Goal: Task Accomplishment & Management: Complete application form

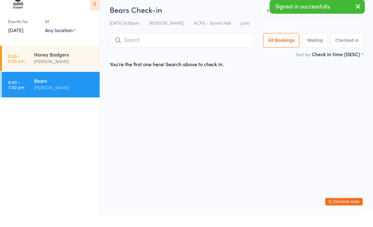
scroll to position [37, 0]
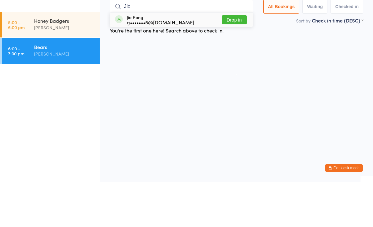
type input "Jio"
click at [235, 60] on button "Drop in" at bounding box center [234, 64] width 25 height 9
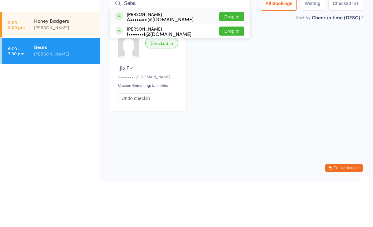
type input "Seba"
click at [234, 72] on button "Drop in" at bounding box center [231, 76] width 25 height 9
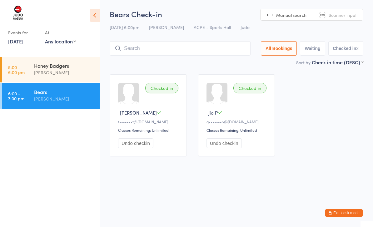
click at [93, 15] on icon at bounding box center [95, 15] width 10 height 13
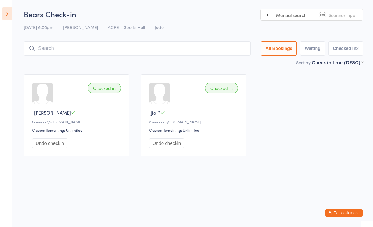
click at [352, 210] on button "Exit kiosk mode" at bounding box center [343, 212] width 37 height 7
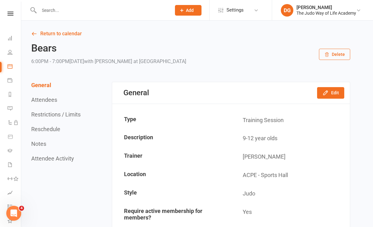
click at [8, 57] on link "People" at bounding box center [14, 53] width 14 height 14
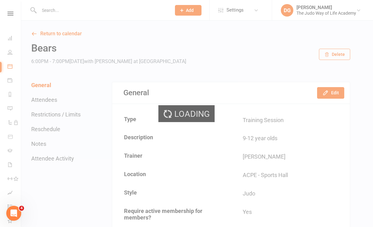
select select "100"
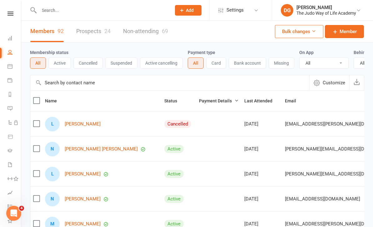
click at [91, 33] on link "Prospects 24" at bounding box center [93, 32] width 34 height 22
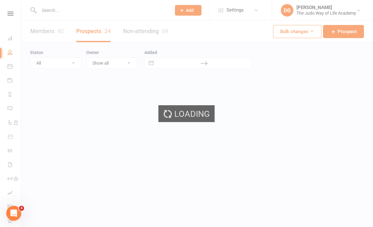
select select "25"
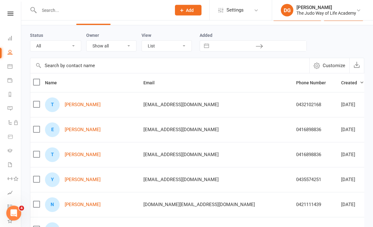
scroll to position [42, 0]
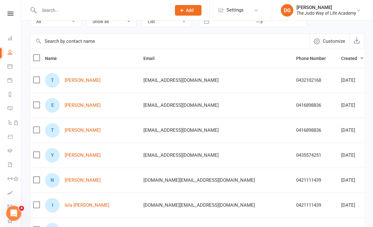
click at [83, 130] on link "Theodore Atkinson" at bounding box center [83, 130] width 36 height 5
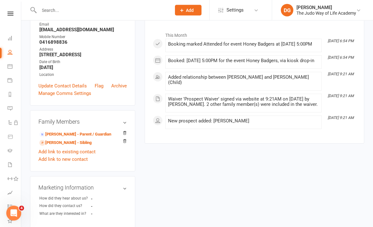
scroll to position [86, 0]
click at [87, 138] on link "Bryce Atkinson - Parent / Guardian" at bounding box center [75, 134] width 72 height 7
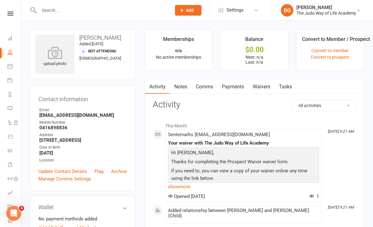
click at [264, 88] on link "Waivers" at bounding box center [261, 87] width 26 height 14
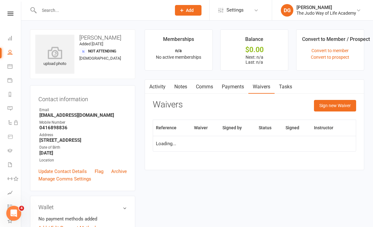
scroll to position [20, 0]
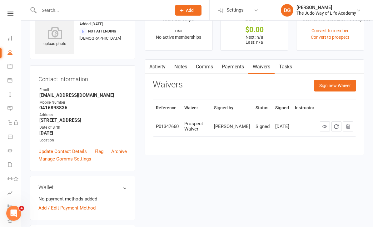
click at [336, 81] on button "Sign new Waiver" at bounding box center [335, 85] width 42 height 11
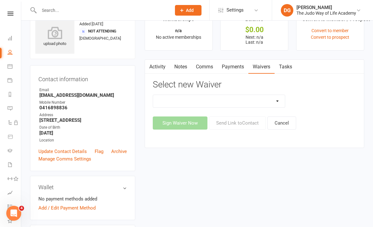
click at [268, 98] on select "Complimentary Membership Waiver Full Membership Waiver Prospect Waiver Recurrin…" at bounding box center [219, 101] width 132 height 12
select select "10662"
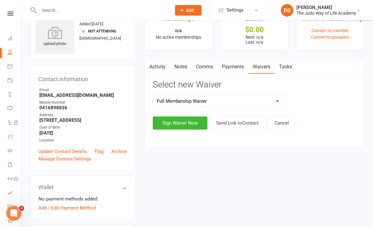
click at [183, 124] on button "Sign Waiver Now" at bounding box center [180, 122] width 55 height 13
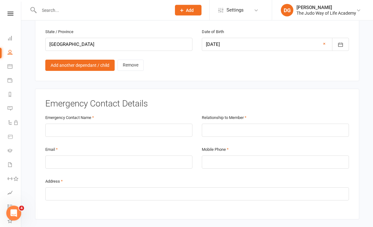
scroll to position [718, 0]
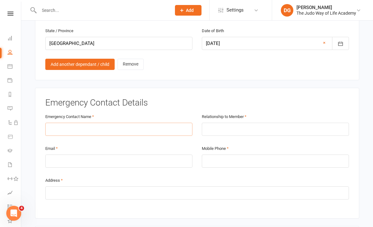
click at [133, 123] on input "text" at bounding box center [118, 129] width 147 height 13
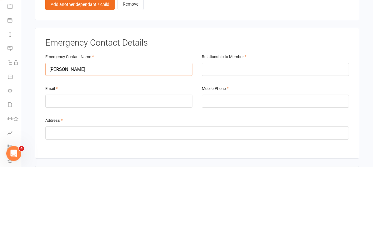
type input "Cheryl Atkinson"
click at [59, 155] on input "email" at bounding box center [118, 161] width 147 height 13
type input "cheryl.s.atkinson@outlook.com"
click at [218, 123] on input "text" at bounding box center [275, 129] width 147 height 13
type input "Mother"
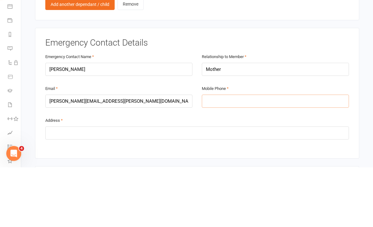
click at [214, 155] on input "tel" at bounding box center [275, 161] width 147 height 13
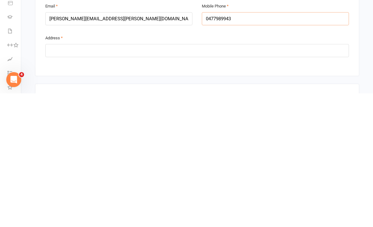
scroll to position [730, 0]
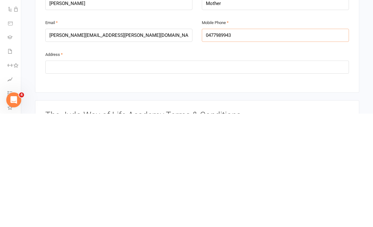
type input "0477989943"
click at [57, 174] on input "text" at bounding box center [197, 180] width 304 height 13
click at [1, 172] on li "Workouts" at bounding box center [10, 179] width 21 height 14
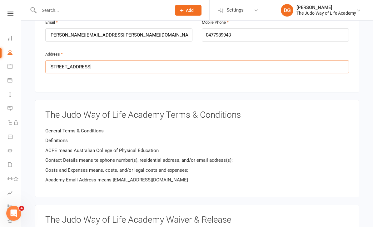
click at [95, 60] on input "2 Heidelberg Ave" at bounding box center [197, 66] width 304 height 13
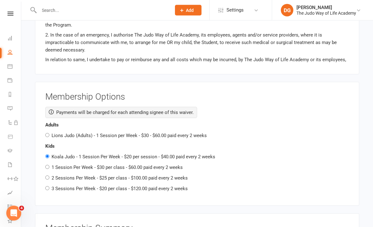
scroll to position [1072, 0]
type input "2 Heidelberg Ave Newington 2127"
click at [163, 175] on label "2 Sessions Per Week - $25 per class - $100.00 paid every 2 weeks" at bounding box center [120, 178] width 136 height 6
click at [49, 175] on input "2 Sessions Per Week - $25 per class - $100.00 paid every 2 weeks" at bounding box center [47, 177] width 4 height 4
radio input "true"
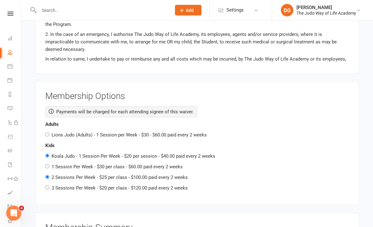
radio input "false"
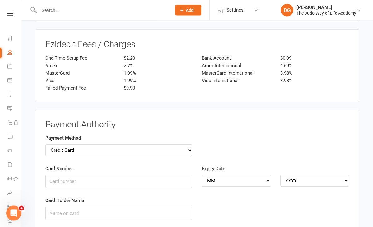
scroll to position [1430, 0]
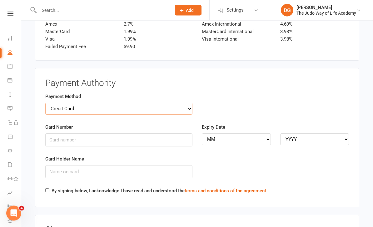
click at [173, 103] on select "Credit Card Bank Account" at bounding box center [118, 109] width 147 height 12
click at [59, 103] on select "Credit Card Bank Account" at bounding box center [118, 109] width 147 height 12
select select "bank_account"
click at [54, 133] on input "BSB" at bounding box center [118, 139] width 147 height 13
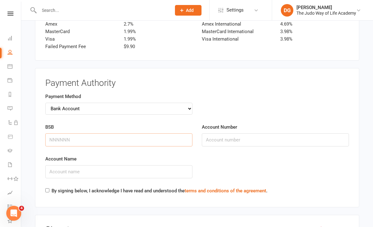
scroll to position [1430, 0]
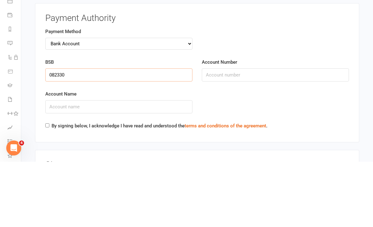
type input "082330"
click at [220, 134] on input "Account Number" at bounding box center [275, 140] width 147 height 13
type input "564564901"
click at [52, 166] on input "Account Name" at bounding box center [118, 172] width 147 height 13
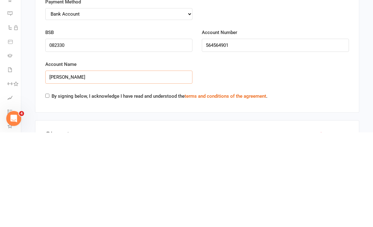
type input "Cheryl Atkinson"
click at [48, 189] on input "By signing below, I acknowledge I have read and understood the terms and condit…" at bounding box center [47, 191] width 4 height 4
checkbox input "true"
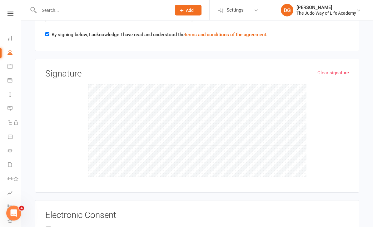
scroll to position [1586, 0]
click at [49, 226] on input "Bryce Atkinson" at bounding box center [47, 226] width 4 height 0
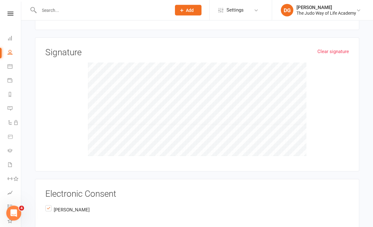
scroll to position [1622, 0]
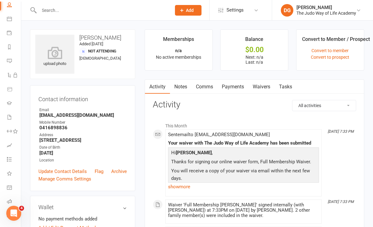
scroll to position [47, 1]
click at [11, 119] on icon at bounding box center [9, 117] width 5 height 5
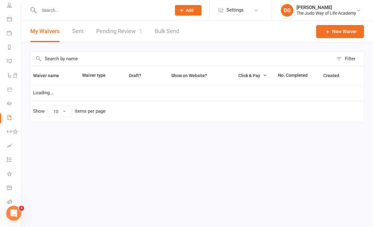
click at [113, 27] on link "Pending Review 1" at bounding box center [119, 32] width 46 height 22
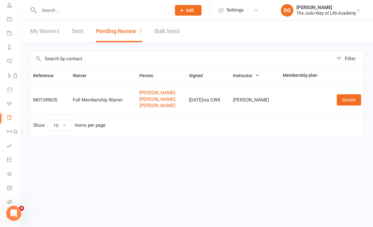
click at [347, 99] on link "Review" at bounding box center [349, 99] width 24 height 11
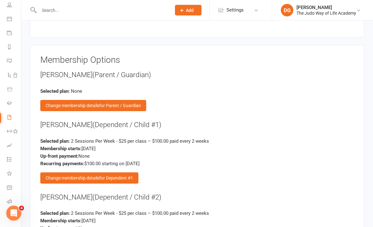
scroll to position [844, 0]
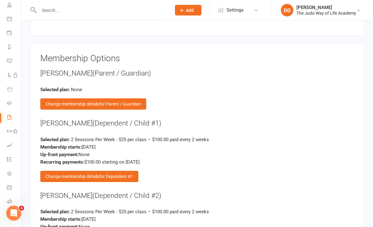
click at [114, 171] on div "Change membership details for Dependent #1" at bounding box center [89, 176] width 98 height 11
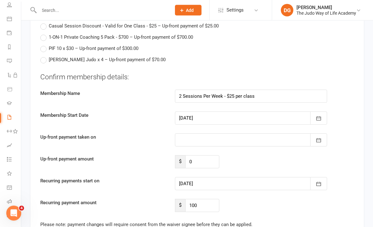
scroll to position [1062, 0]
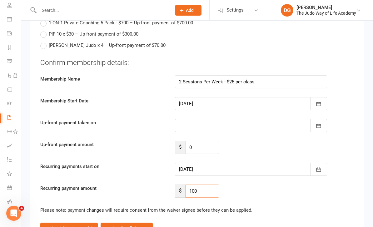
click at [210, 185] on input "100" at bounding box center [202, 191] width 34 height 13
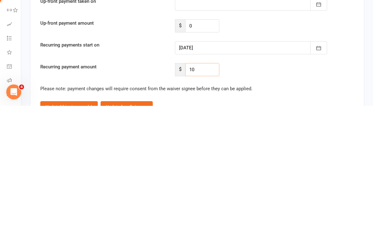
type input "1"
type input "4"
type input "80"
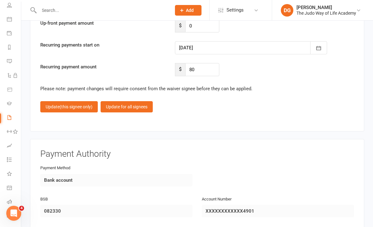
click at [128, 101] on button "Update for all signees" at bounding box center [127, 106] width 52 height 11
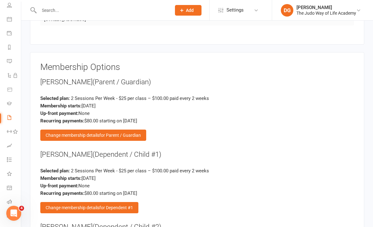
scroll to position [834, 0]
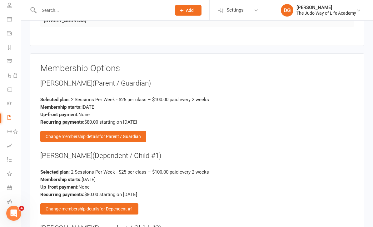
click at [105, 134] on span "for Parent / Guardian" at bounding box center [120, 136] width 42 height 5
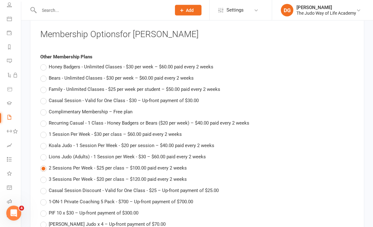
scroll to position [841, 0]
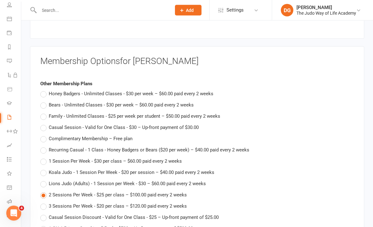
click at [103, 135] on label "Complimentary Membership – Free plan" at bounding box center [86, 138] width 92 height 7
click at [44, 135] on input "Complimentary Membership – Free plan" at bounding box center [42, 135] width 4 height 0
type input "Complimentary Membership"
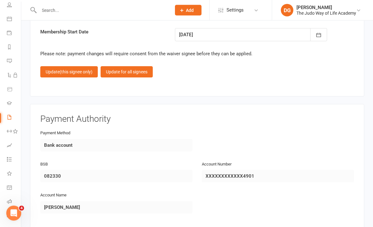
scroll to position [1116, 0]
click at [84, 70] on span "(this signee only)" at bounding box center [76, 72] width 33 height 5
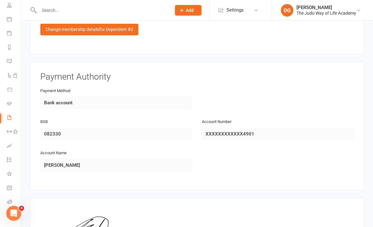
scroll to position [1145, 0]
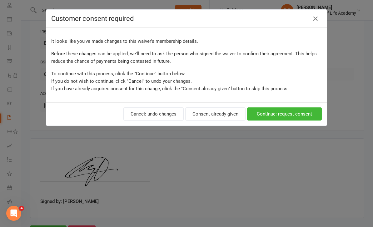
click at [222, 113] on button "Consent already given" at bounding box center [215, 113] width 60 height 13
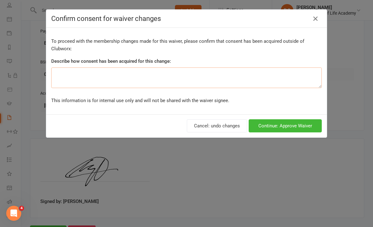
click at [202, 82] on textarea at bounding box center [186, 77] width 270 height 21
type textarea "F"
type textarea "Verbally"
click at [302, 129] on button "Continue: Approve Waiver" at bounding box center [285, 125] width 73 height 13
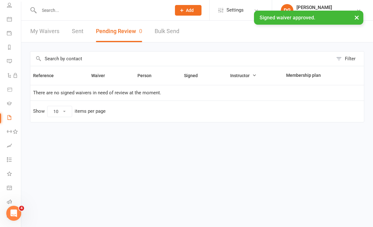
click at [12, 3] on link "People" at bounding box center [14, 6] width 14 height 14
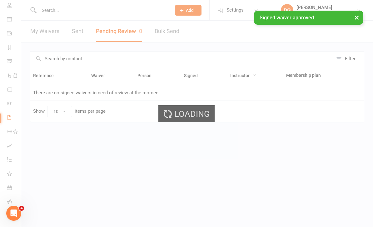
select select "25"
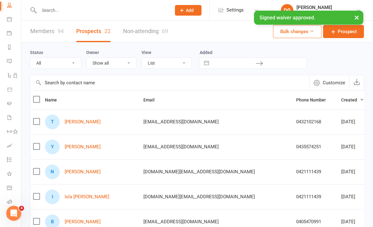
click at [72, 14] on input "text" at bounding box center [102, 10] width 130 height 9
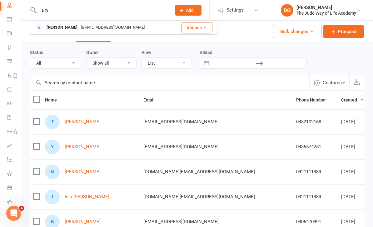
type input "Bry"
click at [73, 29] on div "Bryce Atkinson" at bounding box center [62, 27] width 35 height 9
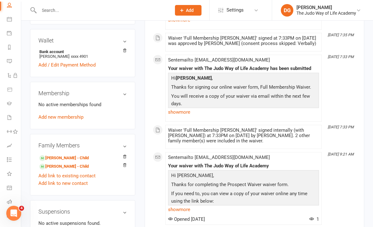
scroll to position [160, 0]
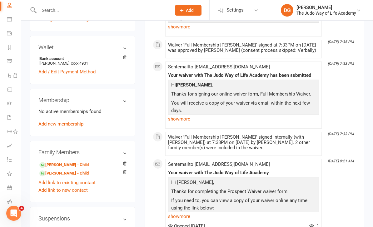
click at [86, 168] on link "Theodore Atkinson - Child" at bounding box center [63, 165] width 49 height 7
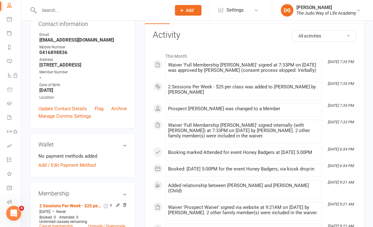
scroll to position [104, 0]
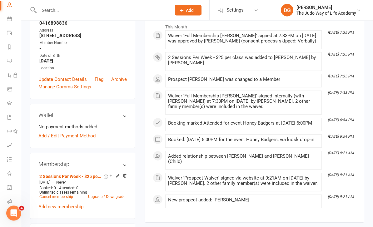
click at [76, 140] on link "Add / Edit Payment Method" at bounding box center [66, 135] width 57 height 7
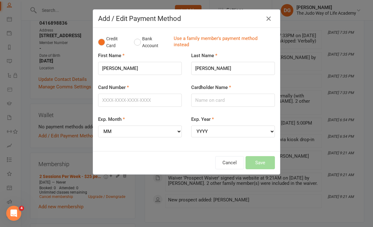
click at [208, 39] on link "Use a family member's payment method instead" at bounding box center [223, 42] width 98 height 14
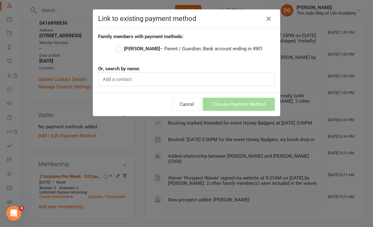
click at [220, 51] on label "Bryce Atkinson – Parent / Guardian: Bank account ending in 4901" at bounding box center [189, 48] width 147 height 7
click at [120, 45] on input "Bryce Atkinson – Parent / Guardian: Bank account ending in 4901" at bounding box center [118, 45] width 4 height 0
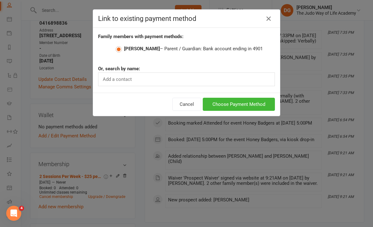
click at [250, 106] on button "Choose Payment Method" at bounding box center [239, 104] width 72 height 13
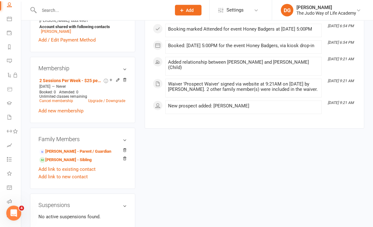
scroll to position [216, 0]
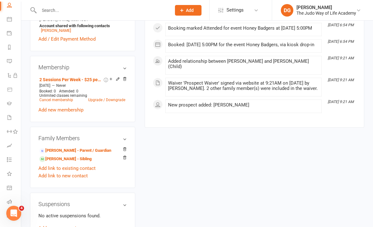
click at [76, 162] on link "Elijah Atkinson - Sibling" at bounding box center [65, 159] width 52 height 7
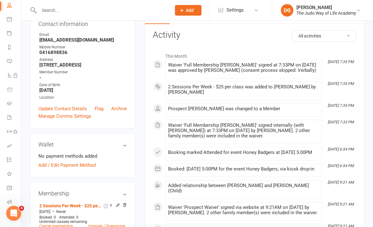
scroll to position [150, 0]
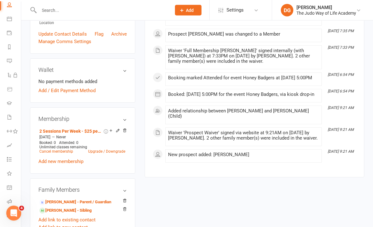
click at [76, 95] on link "Add / Edit Payment Method" at bounding box center [66, 90] width 57 height 7
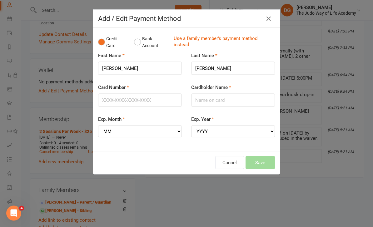
scroll to position [150, 0]
click at [208, 40] on link "Use a family member's payment method instead" at bounding box center [223, 42] width 98 height 14
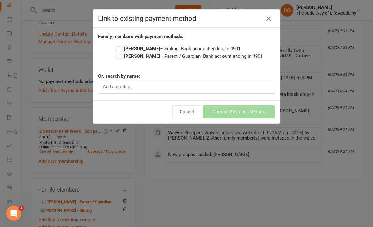
click at [208, 59] on label "Bryce Atkinson – Parent / Guardian: Bank account ending in 4901" at bounding box center [189, 55] width 147 height 7
click at [120, 52] on input "Bryce Atkinson – Parent / Guardian: Bank account ending in 4901" at bounding box center [118, 52] width 4 height 0
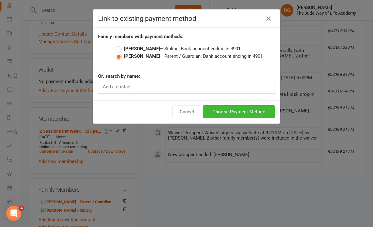
click at [242, 110] on button "Choose Payment Method" at bounding box center [239, 111] width 72 height 13
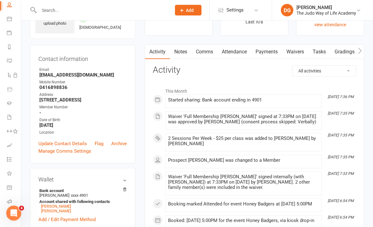
scroll to position [0, 0]
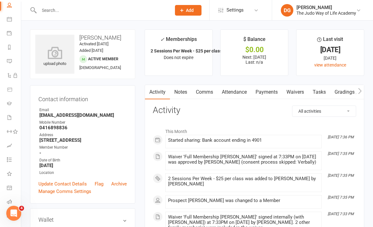
click at [5, 5] on li "People" at bounding box center [9, 6] width 21 height 14
click at [8, 2] on link "People" at bounding box center [14, 6] width 14 height 14
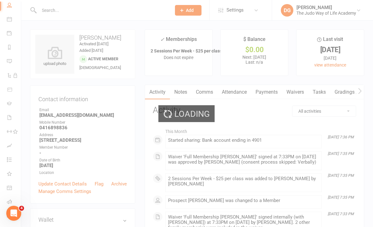
select select "25"
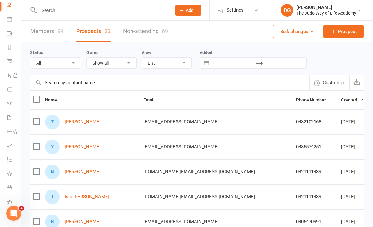
click at [76, 124] on link "Tayden Tam" at bounding box center [83, 121] width 36 height 5
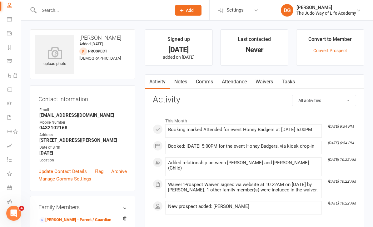
click at [335, 52] on link "Convert Prospect" at bounding box center [330, 50] width 34 height 5
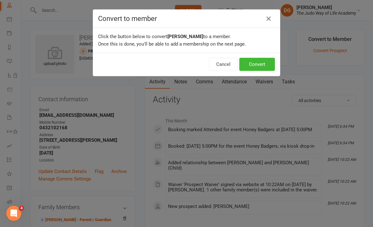
click at [264, 69] on button "Convert" at bounding box center [257, 64] width 36 height 13
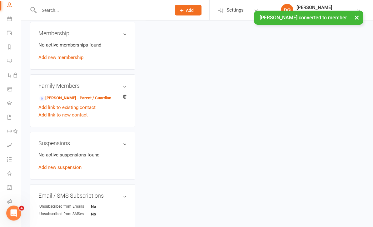
click at [76, 102] on link "Pui Kwan Hung - Parent / Guardian" at bounding box center [75, 98] width 72 height 7
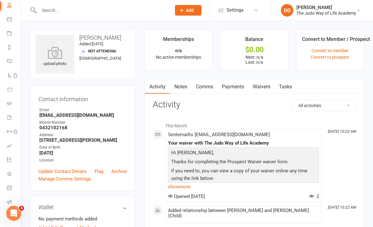
click at [264, 87] on link "Waivers" at bounding box center [261, 87] width 26 height 14
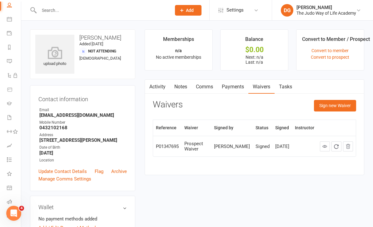
click at [339, 104] on button "Sign new Waiver" at bounding box center [335, 105] width 42 height 11
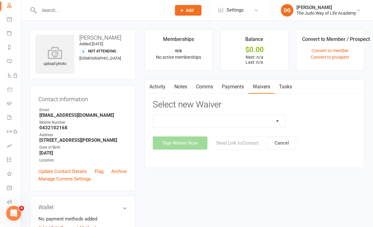
click at [277, 119] on select "Complimentary Membership Waiver Full Membership Waiver Recurring Casual Members…" at bounding box center [219, 121] width 132 height 12
select select "10662"
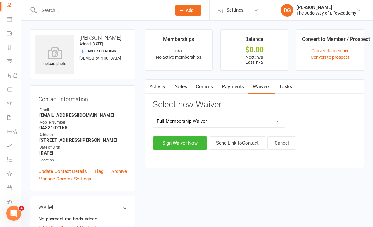
click at [185, 145] on button "Sign Waiver Now" at bounding box center [180, 142] width 55 height 13
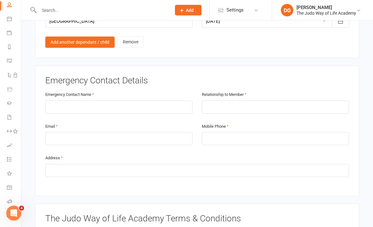
scroll to position [521, 0]
click at [104, 101] on input "text" at bounding box center [118, 107] width 147 height 13
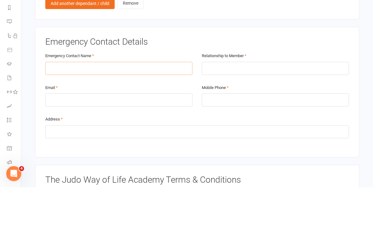
click at [91, 101] on input "text" at bounding box center [118, 107] width 147 height 13
click at [98, 101] on input "text" at bounding box center [118, 107] width 147 height 13
click at [153, 101] on input "text" at bounding box center [118, 107] width 147 height 13
click at [87, 101] on input "text" at bounding box center [118, 107] width 147 height 13
click at [106, 101] on input "text" at bounding box center [118, 107] width 147 height 13
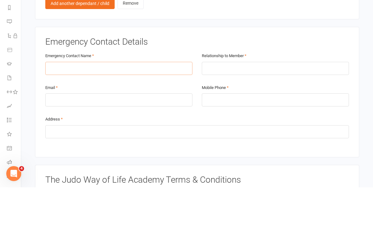
click at [114, 101] on input "text" at bounding box center [118, 107] width 147 height 13
click at [129, 101] on input "text" at bounding box center [118, 107] width 147 height 13
type input "Wai Man Tam"
click at [235, 101] on input "text" at bounding box center [275, 107] width 147 height 13
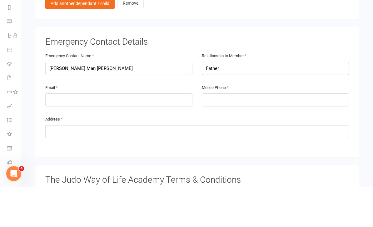
type input "Father"
click at [111, 133] on input "email" at bounding box center [118, 139] width 147 height 13
type input "waimantam1@gmail.com"
click at [242, 133] on input "tel" at bounding box center [275, 139] width 147 height 13
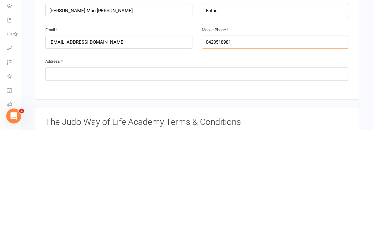
type input "0420518981"
click at [161, 165] on input "text" at bounding box center [197, 171] width 304 height 13
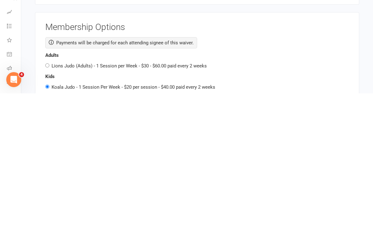
scroll to position [790, 0]
type input "12 Stevenson Ave, Newington, 2127"
radio input "true"
radio input "false"
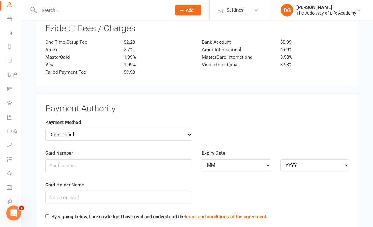
scroll to position [1141, 0]
click at [150, 159] on input "Card Number" at bounding box center [118, 165] width 147 height 13
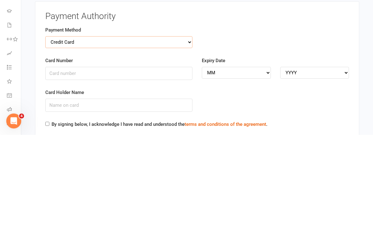
click at [187, 129] on select "Credit Card Bank Account" at bounding box center [118, 135] width 147 height 12
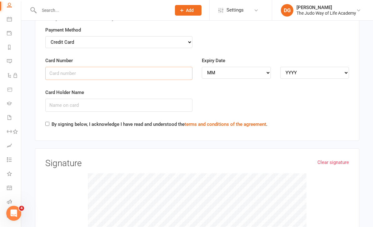
click at [146, 67] on input "Card Number" at bounding box center [118, 73] width 147 height 13
click at [122, 67] on input "Card Number" at bounding box center [118, 73] width 147 height 13
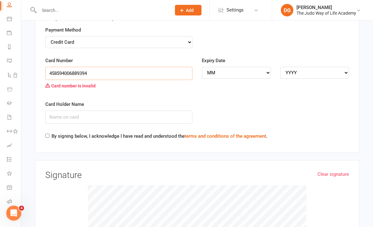
click at [136, 67] on input "458594006889394" at bounding box center [118, 73] width 147 height 13
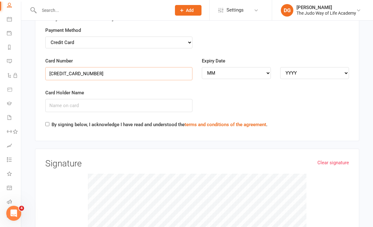
type input "4585940068893934"
click at [141, 99] on input "Card Holder Name" at bounding box center [118, 105] width 147 height 13
type input "PUI KWAN HUNG"
click at [259, 67] on select "MM 01 02 03 04 05 06 07 08 09 10 11 12" at bounding box center [236, 73] width 69 height 12
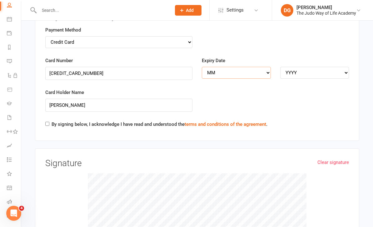
select select "09"
click at [322, 67] on select "YYYY 2025 2026 2027 2028 2029 2030 2031 2032 2033 2034" at bounding box center [314, 73] width 69 height 12
select select "2028"
click at [53, 121] on label "By signing below, I acknowledge I have read and understood the terms and condit…" at bounding box center [160, 124] width 216 height 7
click at [49, 122] on input "By signing below, I acknowledge I have read and understood the terms and condit…" at bounding box center [47, 124] width 4 height 4
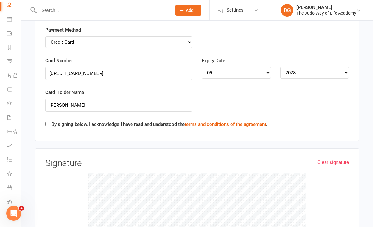
checkbox input "true"
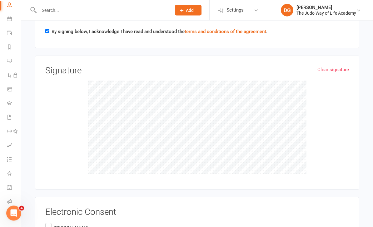
scroll to position [1360, 0]
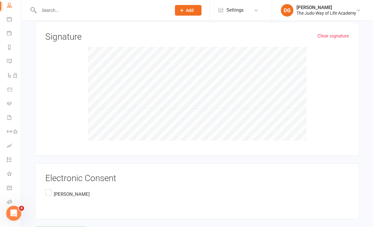
click at [53, 188] on label "Pui Kwan Hung" at bounding box center [67, 194] width 44 height 12
click at [49, 188] on input "Pui Kwan Hung" at bounding box center [47, 188] width 4 height 0
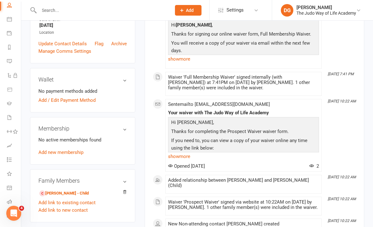
scroll to position [127, 0]
click at [11, 119] on icon at bounding box center [9, 117] width 5 height 5
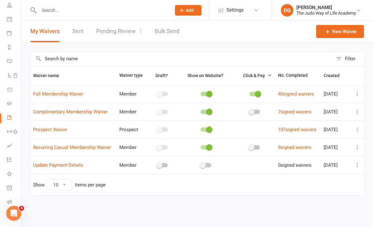
click at [139, 35] on link "Pending Review 1" at bounding box center [119, 32] width 46 height 22
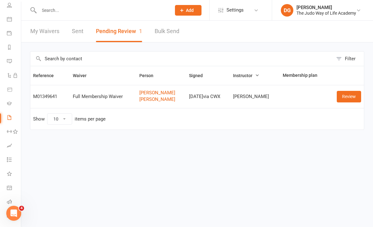
click at [354, 98] on link "Review" at bounding box center [349, 96] width 24 height 11
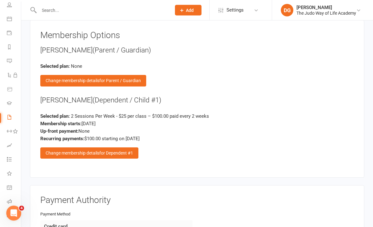
scroll to position [664, 0]
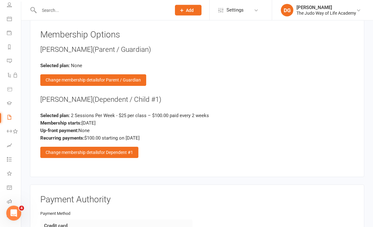
click at [123, 150] on span "for Dependent #1" at bounding box center [116, 152] width 34 height 5
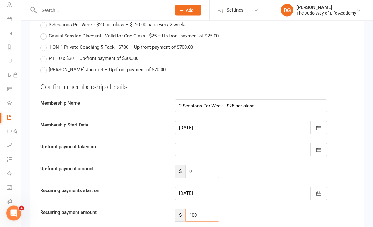
click at [208, 209] on input "100" at bounding box center [202, 215] width 34 height 13
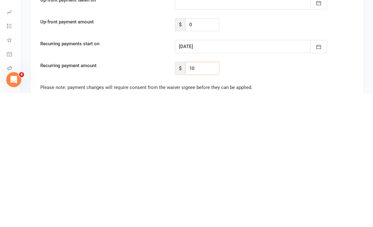
type input "1"
type input "80"
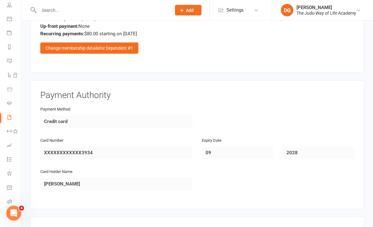
scroll to position [848, 0]
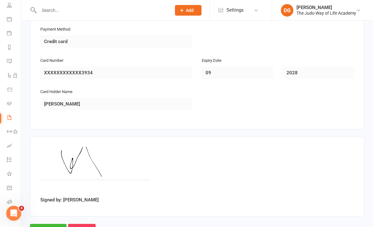
click at [52, 224] on input "Approve" at bounding box center [48, 230] width 37 height 13
